Goal: Transaction & Acquisition: Purchase product/service

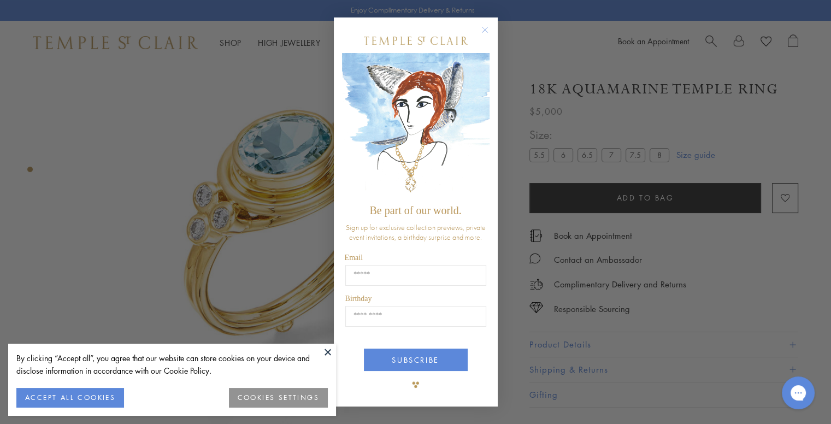
click at [484, 28] on circle "Close dialog" at bounding box center [484, 29] width 13 height 13
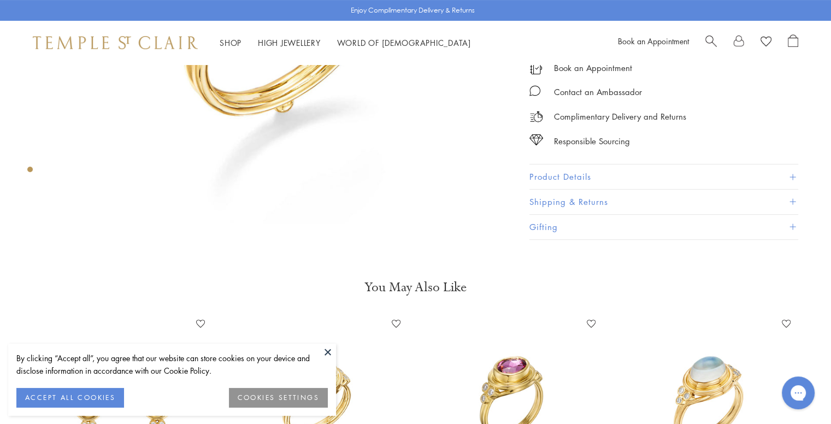
scroll to position [283, 0]
click at [542, 175] on button "Product Details" at bounding box center [663, 177] width 269 height 25
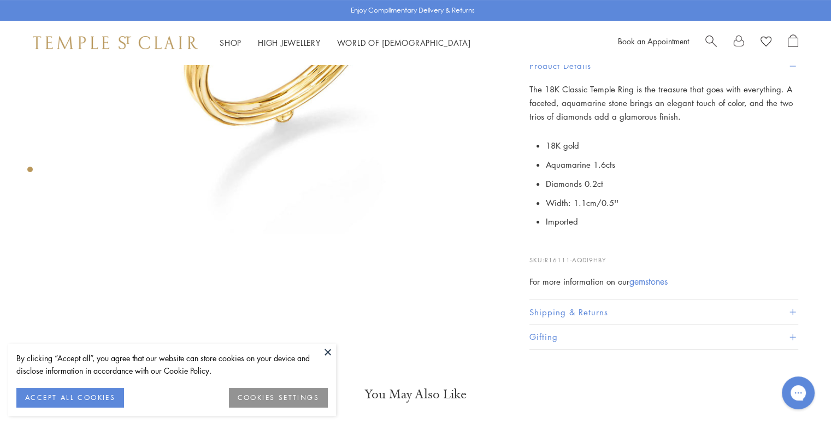
scroll to position [274, 0]
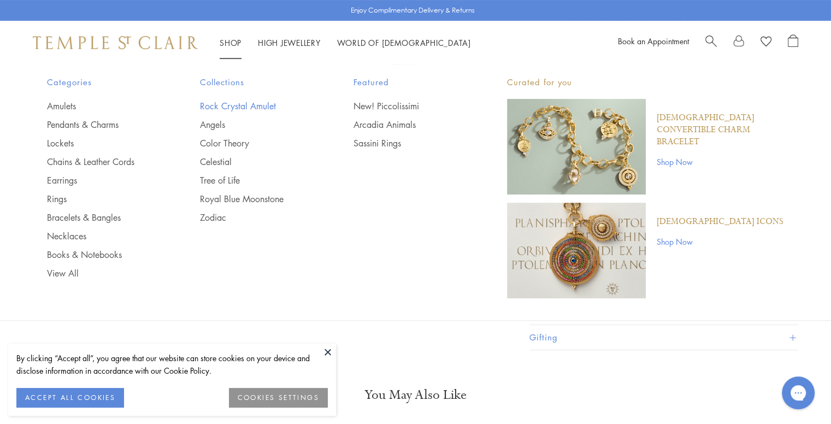
click at [252, 106] on link "Rock Crystal Amulet" at bounding box center [255, 106] width 110 height 12
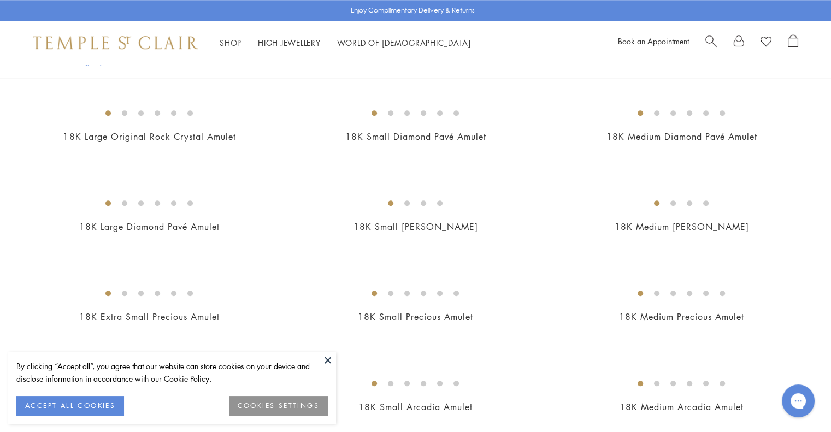
scroll to position [1091, 0]
click at [0, 0] on img at bounding box center [0, 0] width 0 height 0
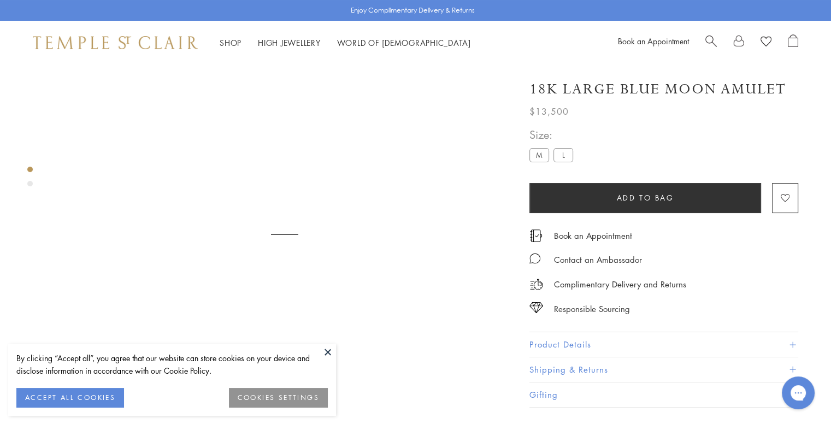
scroll to position [64, 0]
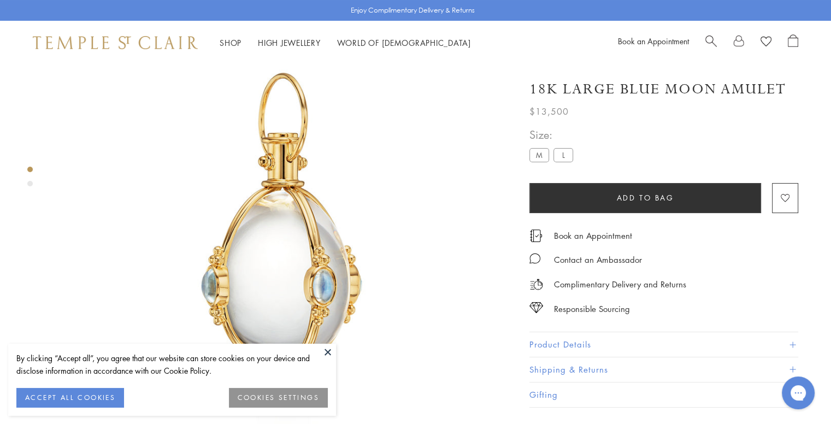
click at [537, 151] on label "M" at bounding box center [539, 155] width 20 height 14
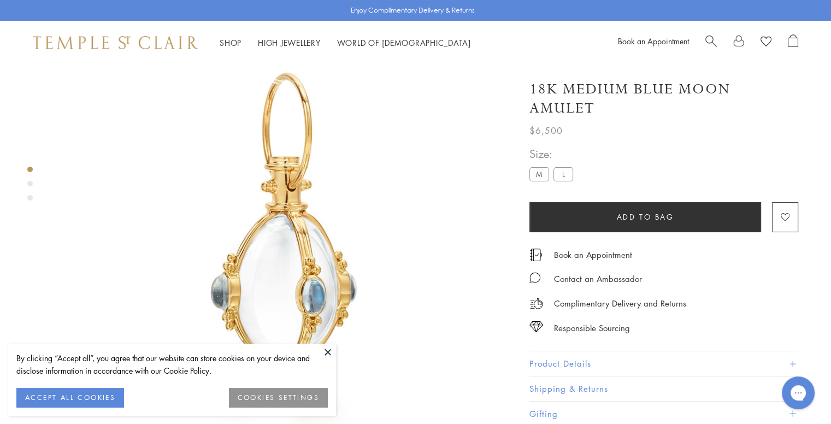
click at [562, 171] on label "L" at bounding box center [563, 174] width 20 height 14
